Goal: Task Accomplishment & Management: Manage account settings

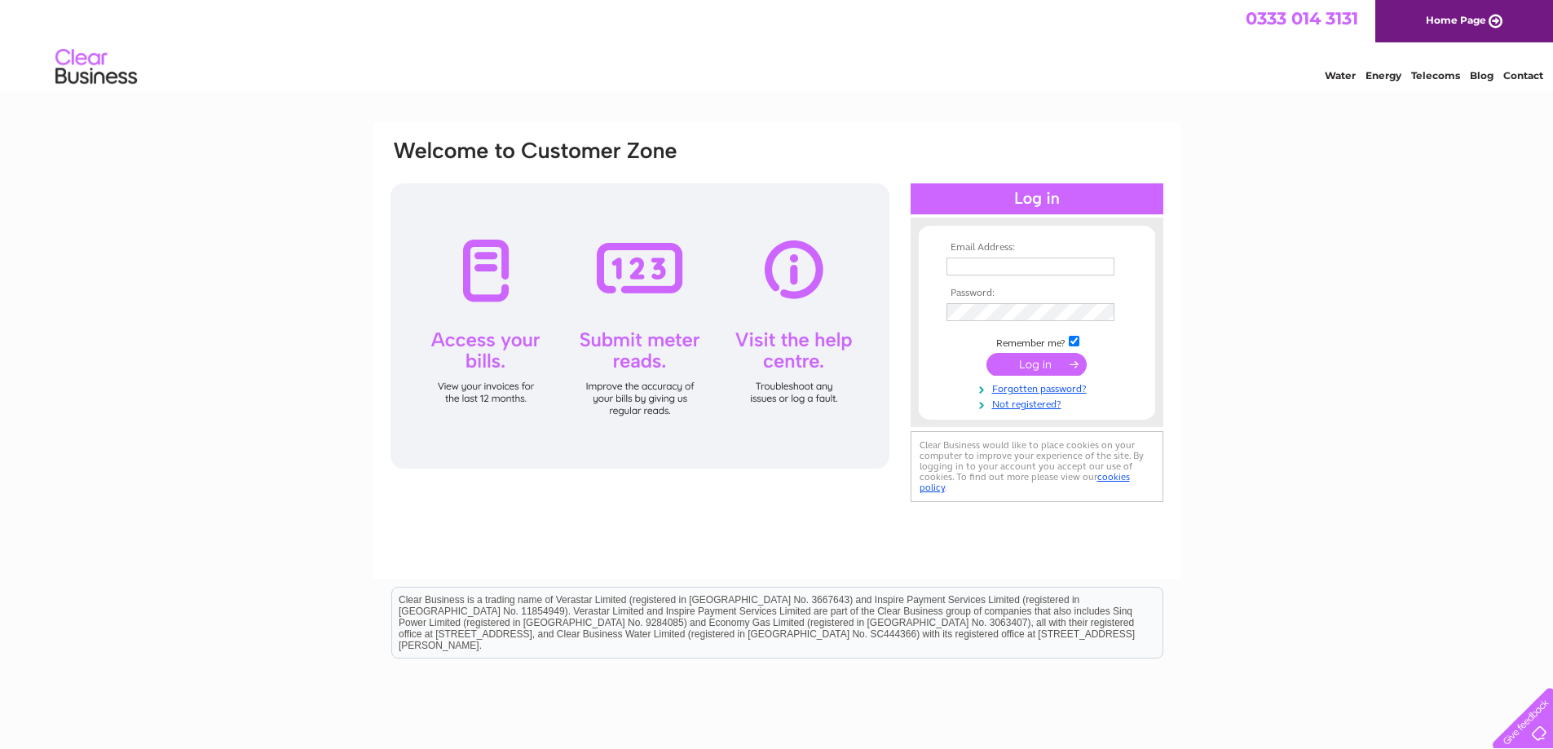
click at [998, 258] on input "text" at bounding box center [1030, 267] width 168 height 18
type input "[PERSON_NAME][EMAIL_ADDRESS][DOMAIN_NAME]"
click at [986, 355] on input "submit" at bounding box center [1036, 366] width 100 height 23
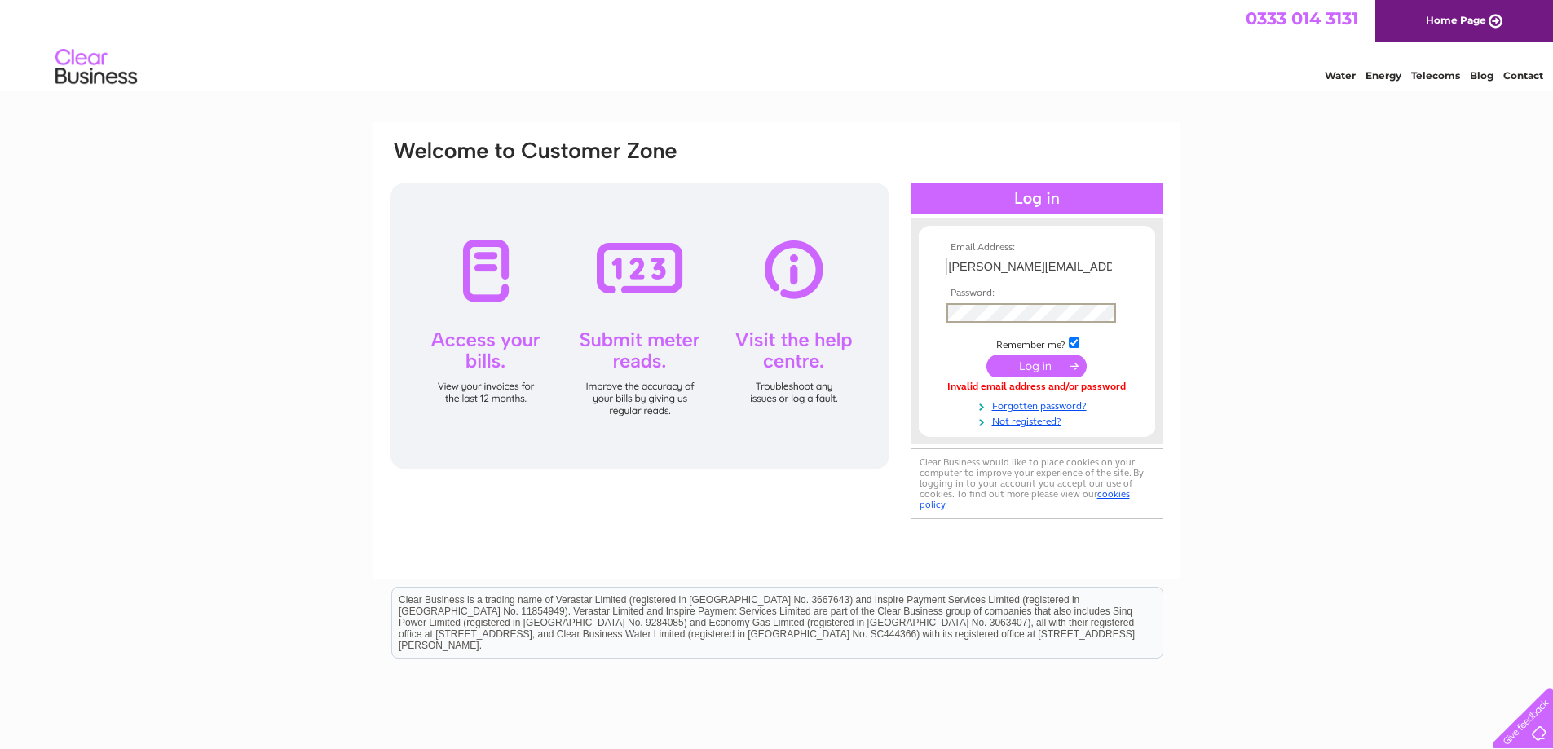
click at [986, 355] on input "submit" at bounding box center [1036, 366] width 100 height 23
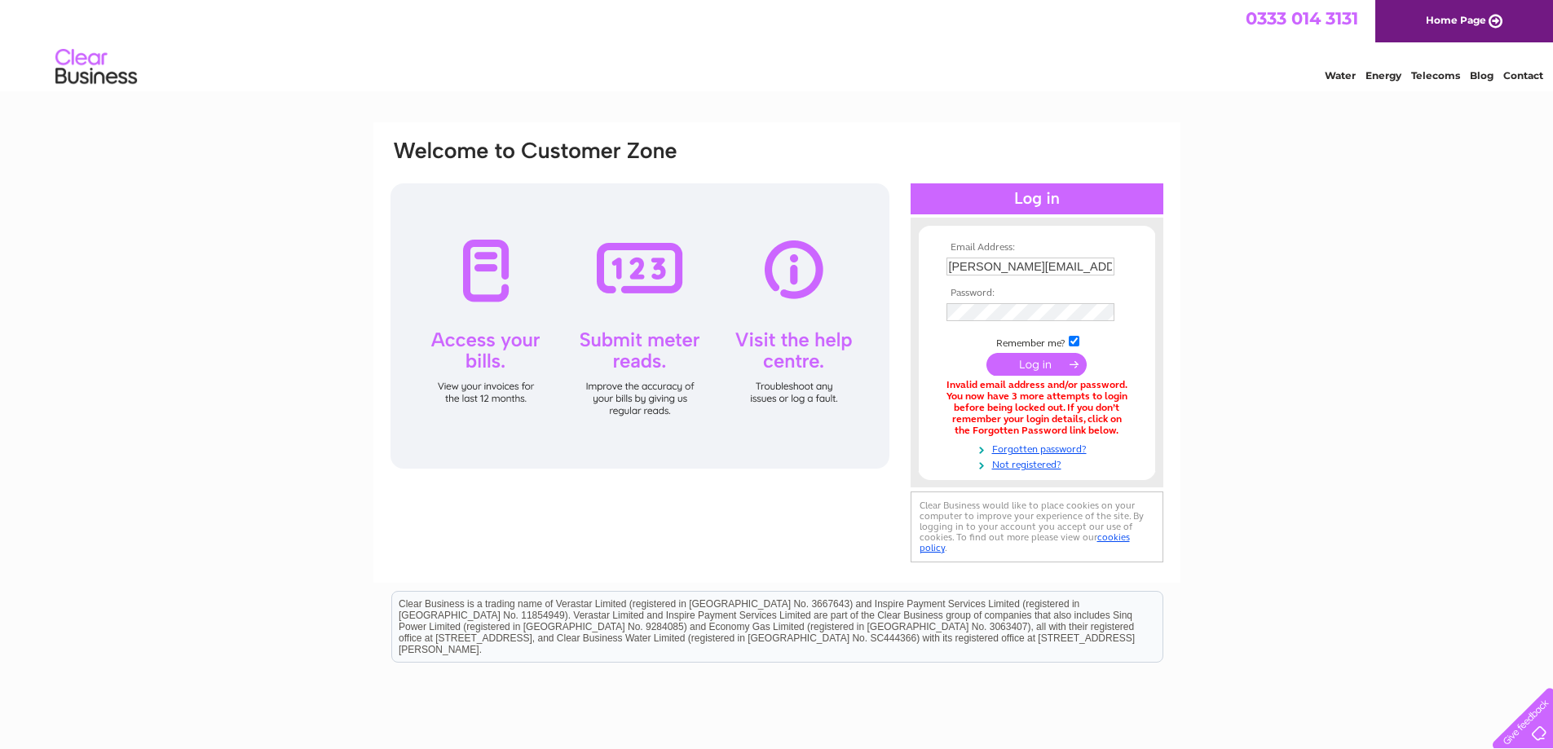
click at [1011, 371] on input "submit" at bounding box center [1036, 364] width 100 height 23
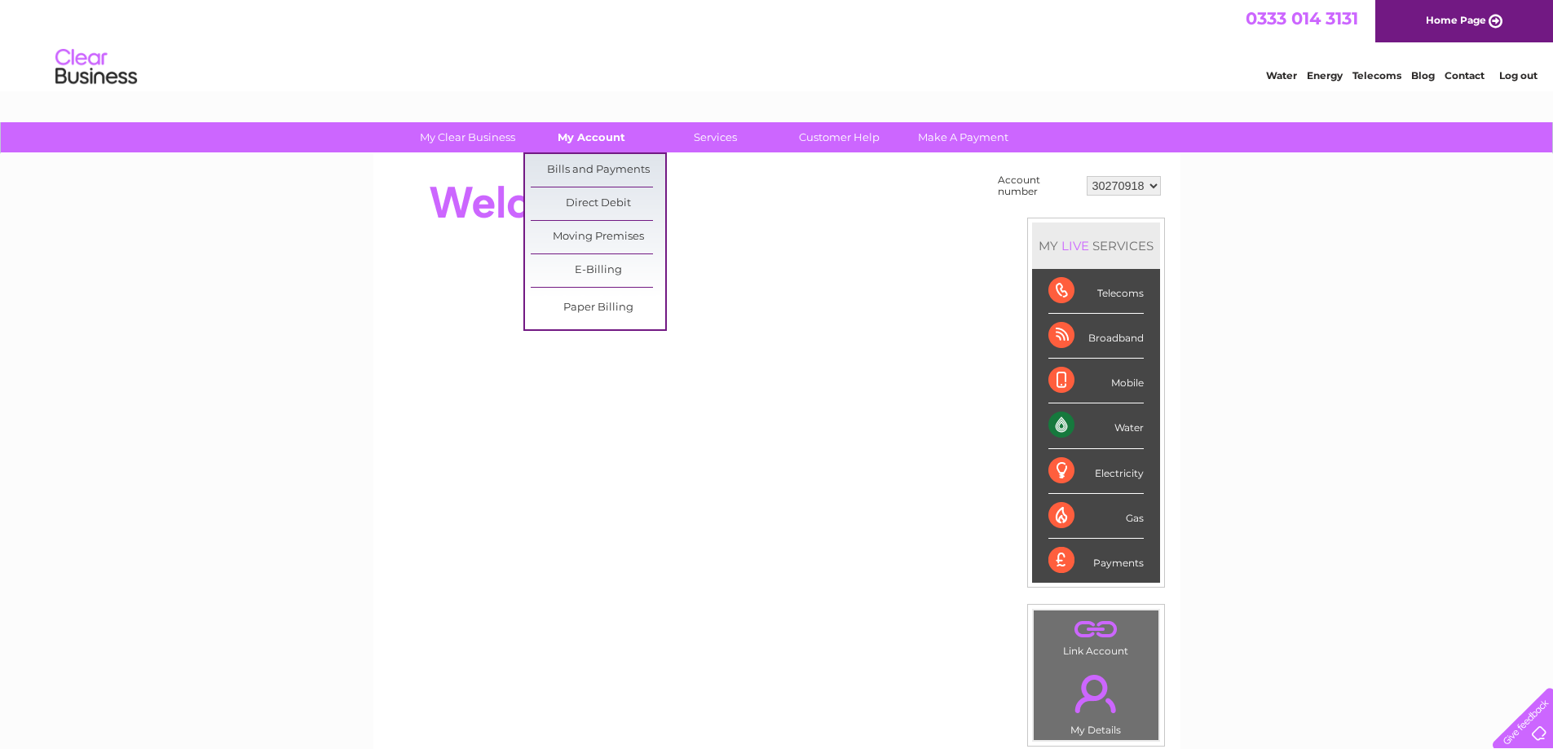
click at [594, 143] on link "My Account" at bounding box center [591, 137] width 134 height 30
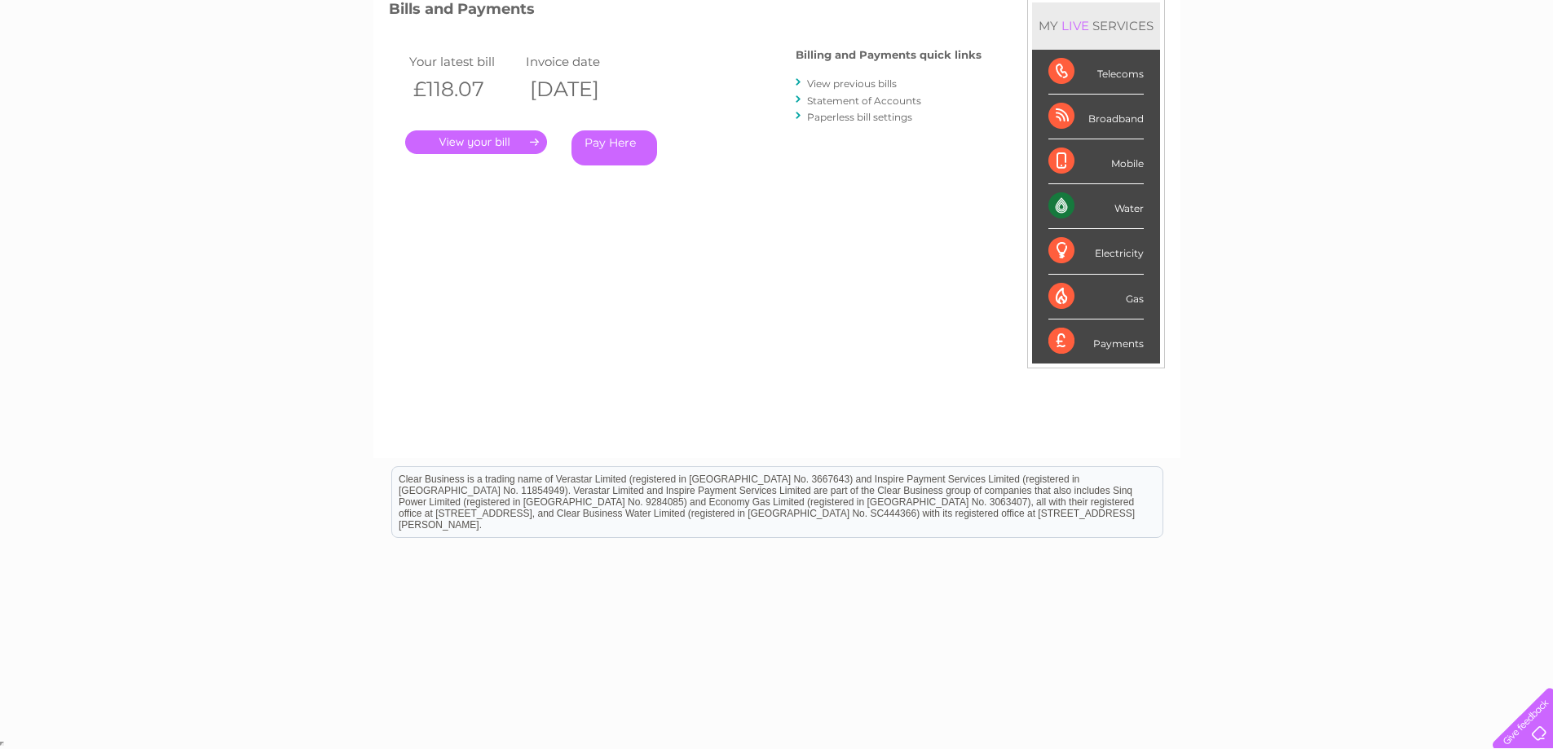
scroll to position [73, 0]
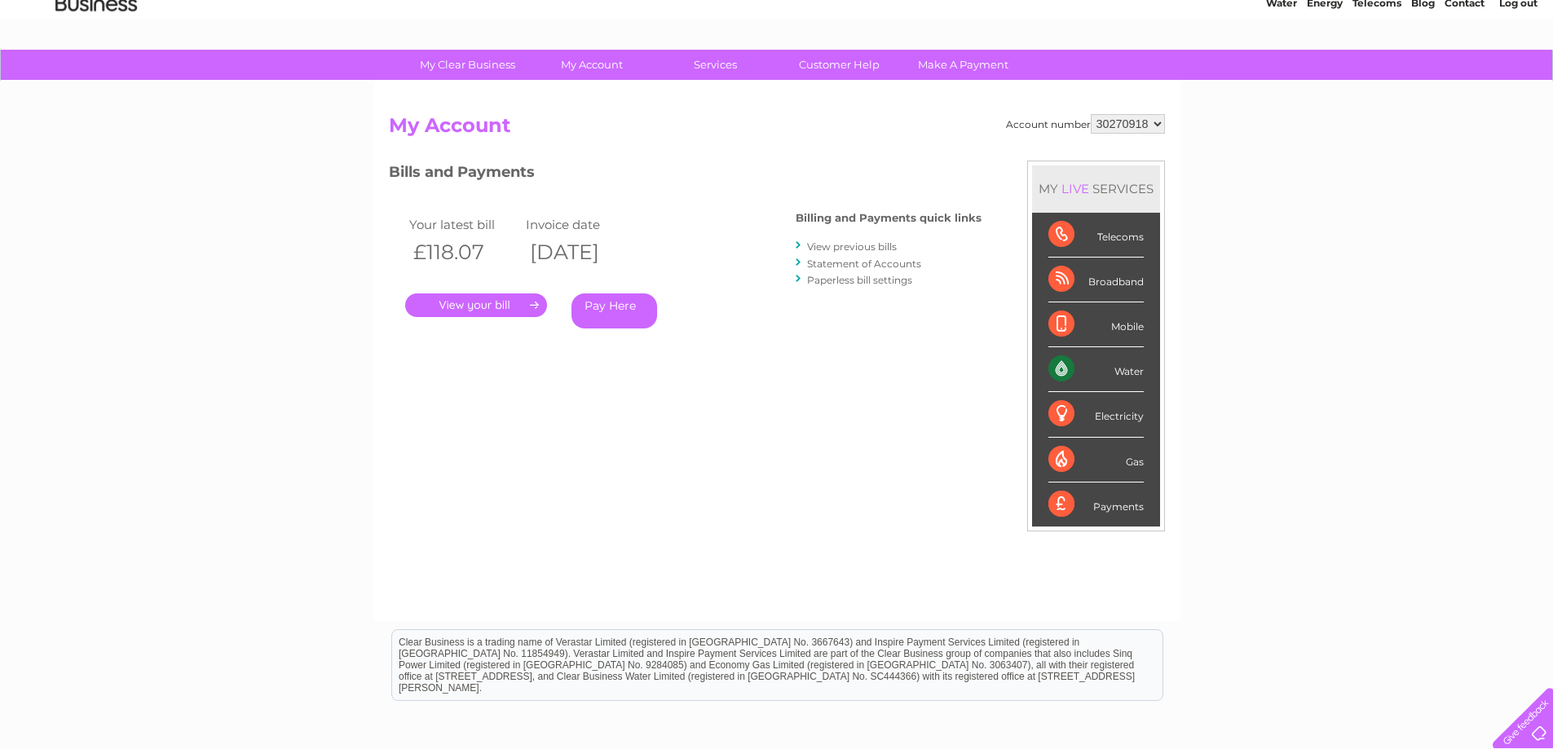
click at [532, 310] on link "." at bounding box center [476, 305] width 142 height 24
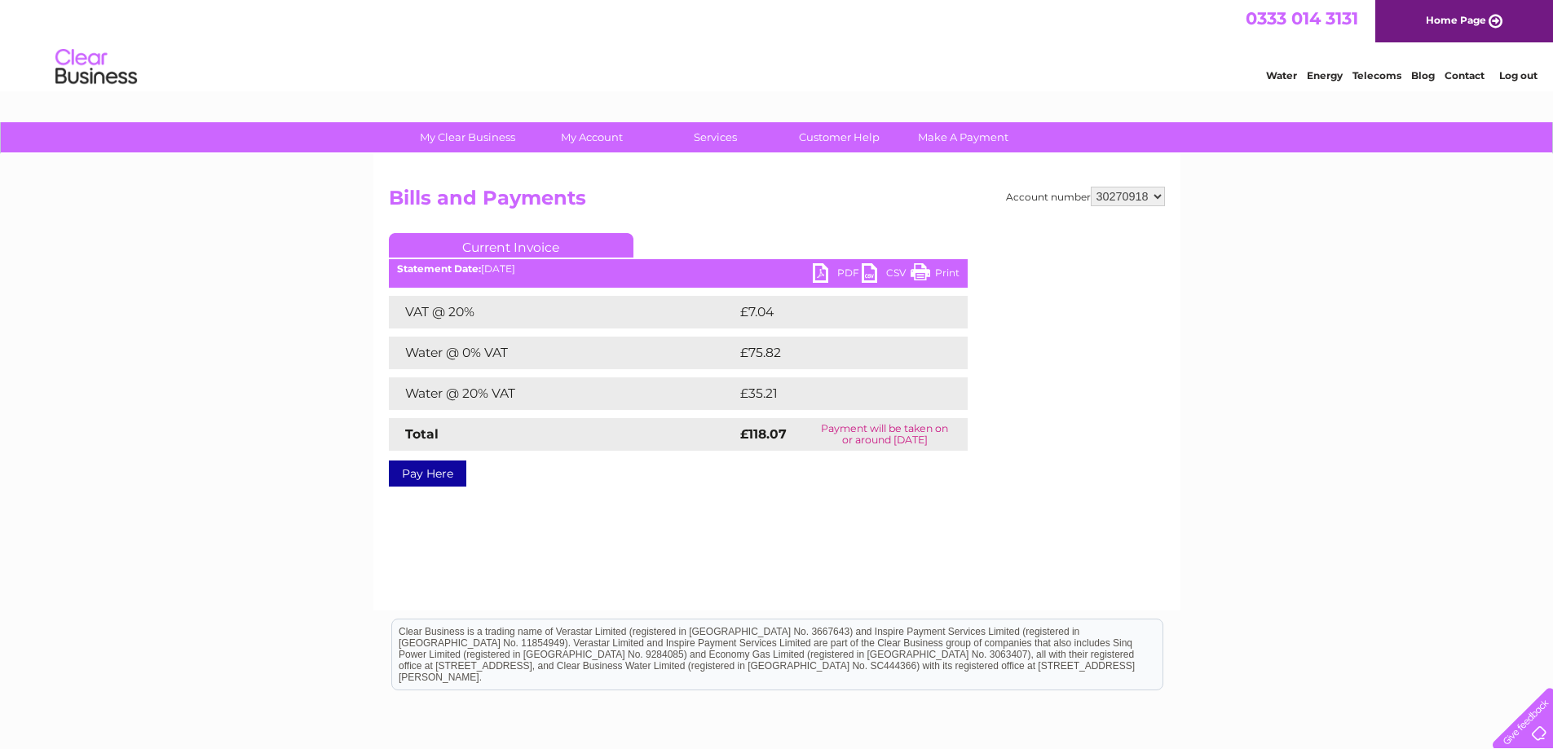
click at [922, 267] on link "Print" at bounding box center [934, 275] width 49 height 24
